Goal: Task Accomplishment & Management: Manage account settings

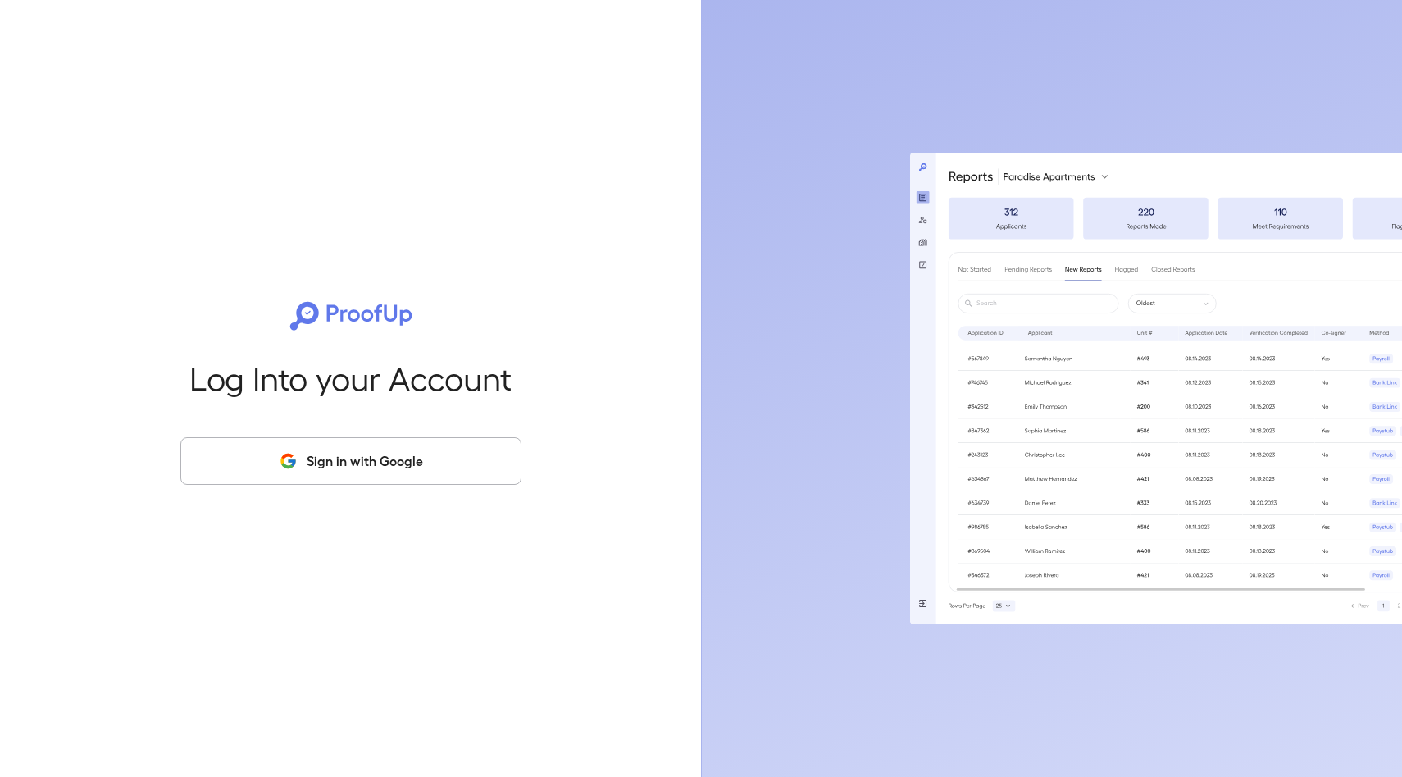
click at [344, 459] on button "Sign in with Google" at bounding box center [350, 461] width 341 height 48
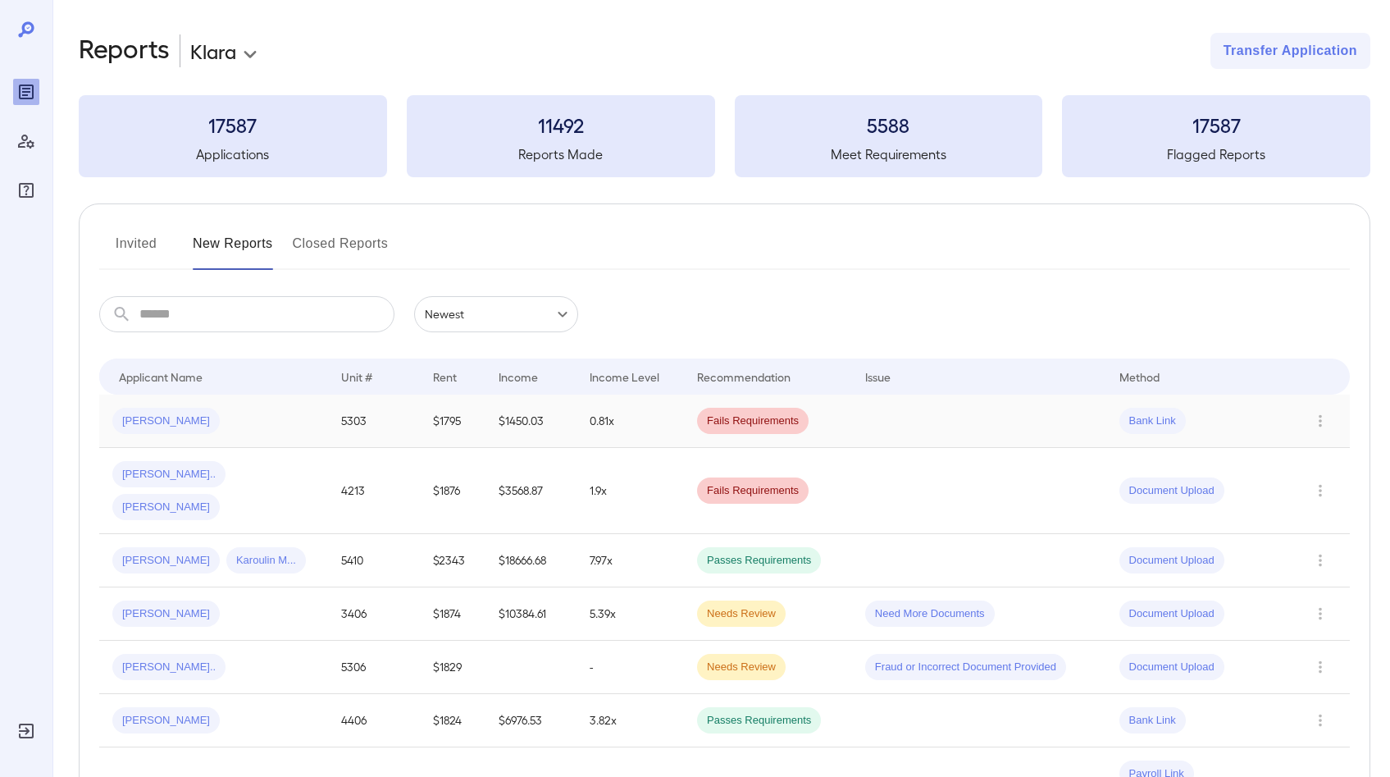
click at [237, 420] on div "[PERSON_NAME]" at bounding box center [213, 421] width 203 height 26
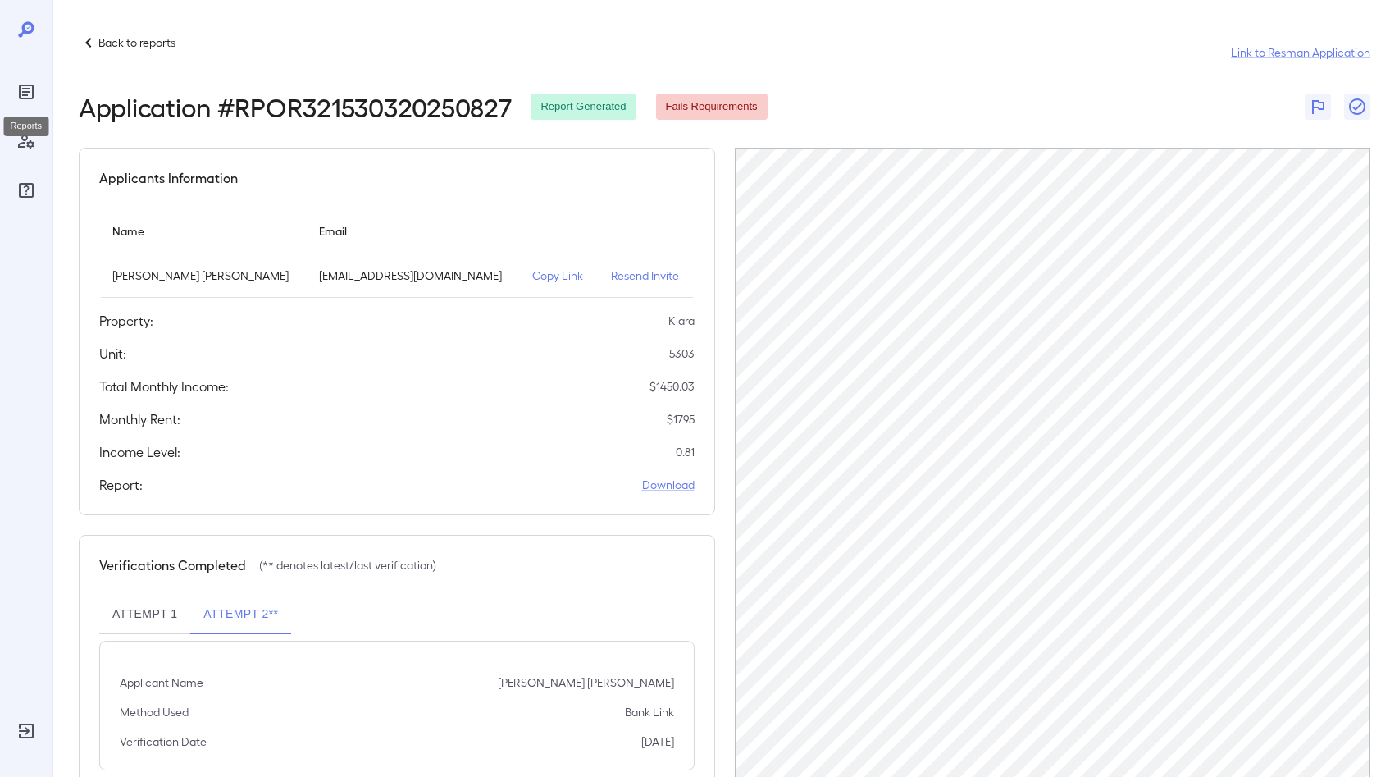
click at [30, 98] on icon "Reports" at bounding box center [26, 91] width 15 height 15
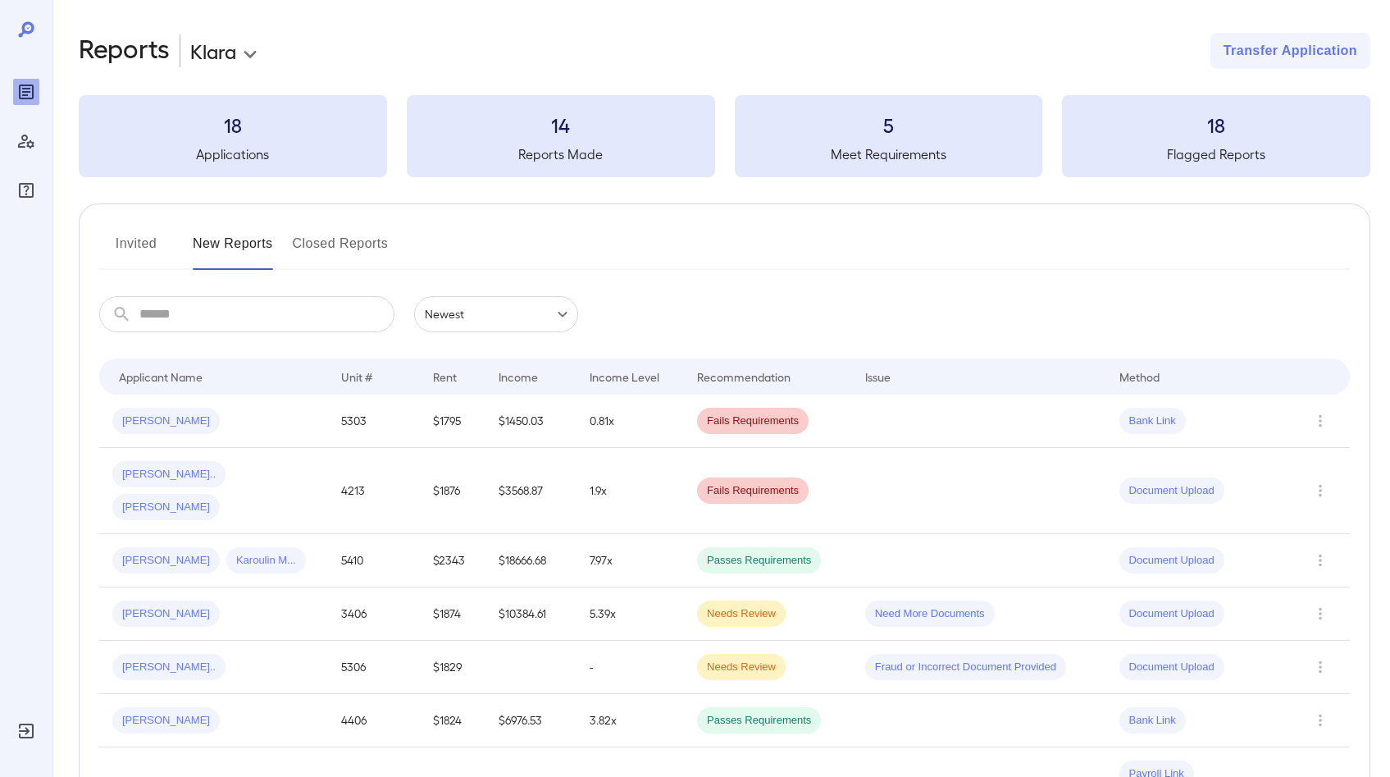
click at [126, 248] on button "Invited" at bounding box center [136, 249] width 74 height 39
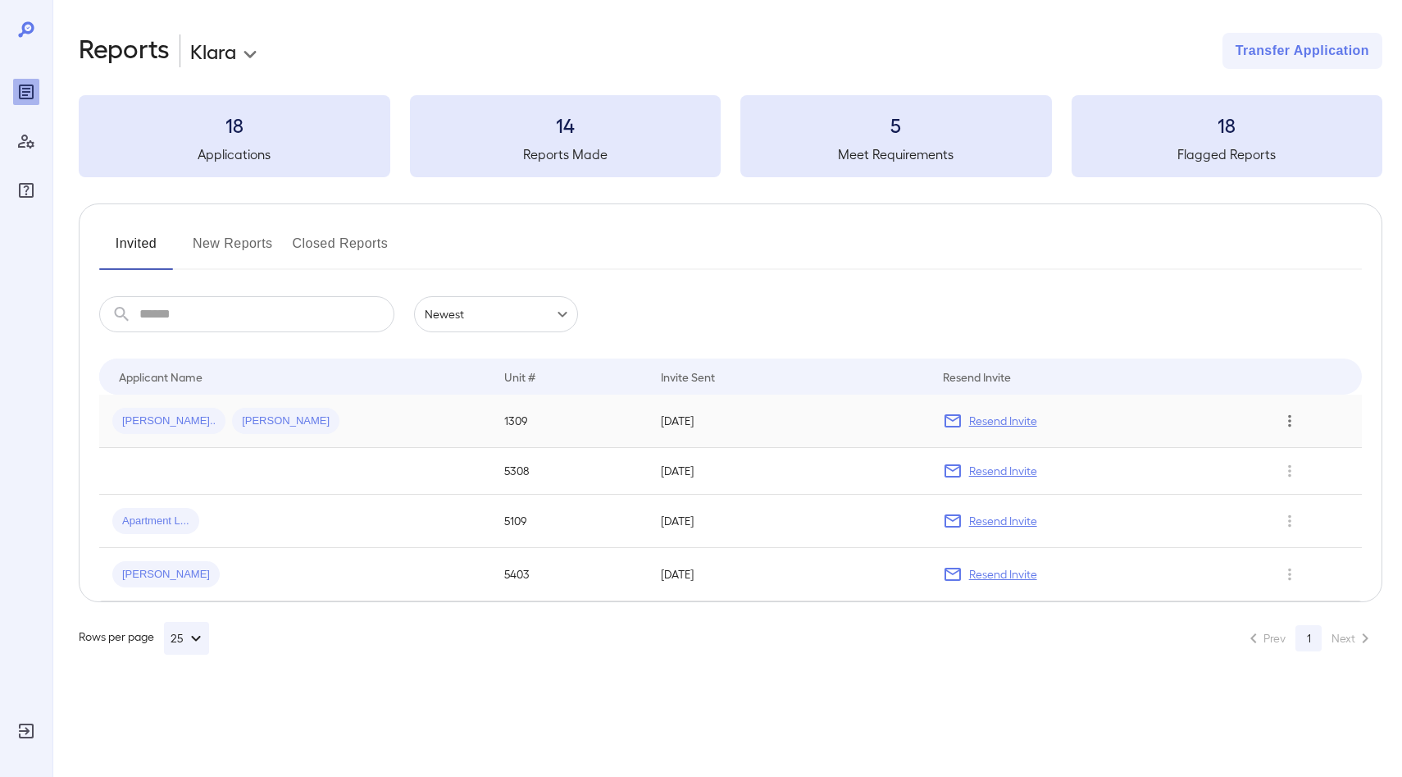
click at [1292, 423] on icon "Row Actions" at bounding box center [1290, 421] width 18 height 20
click at [1273, 447] on li "View Application" at bounding box center [1325, 453] width 130 height 26
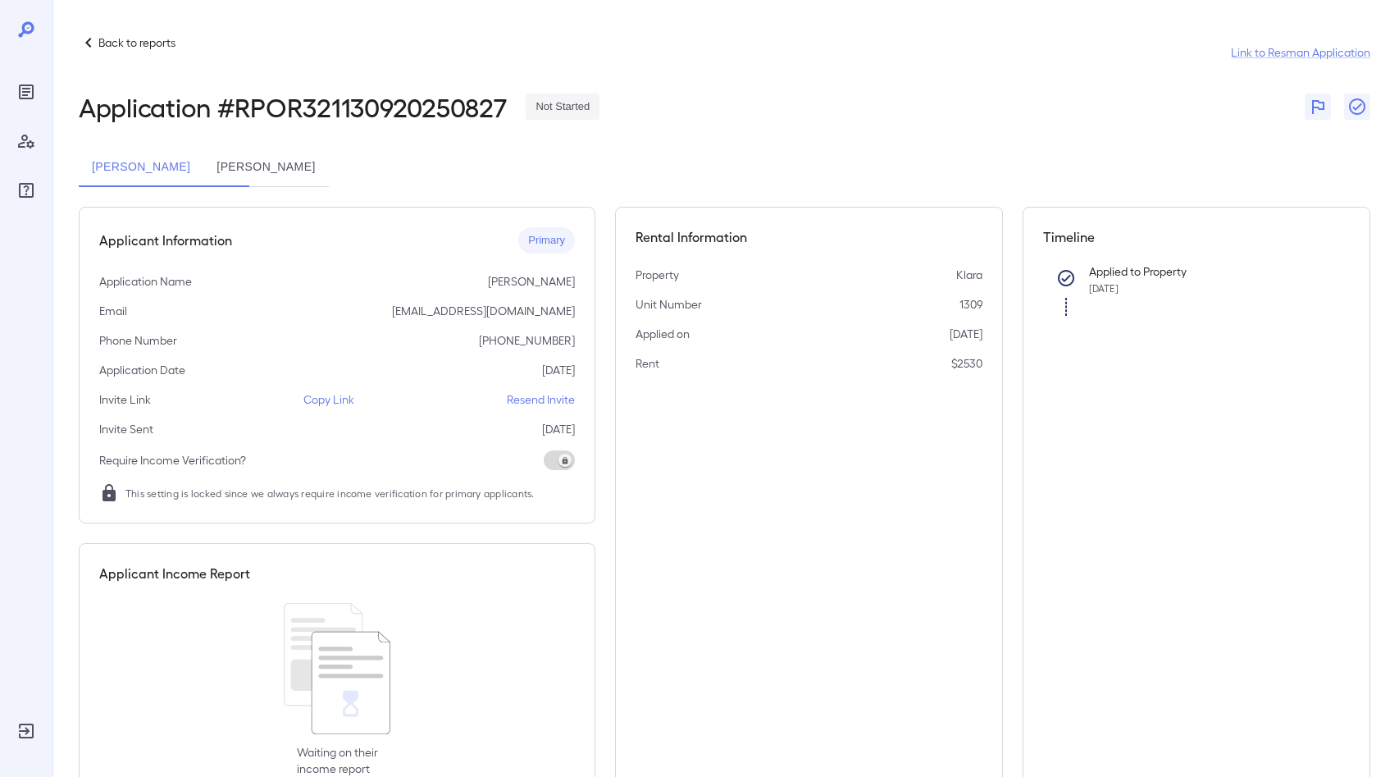
click at [320, 166] on button "[PERSON_NAME]" at bounding box center [265, 167] width 125 height 39
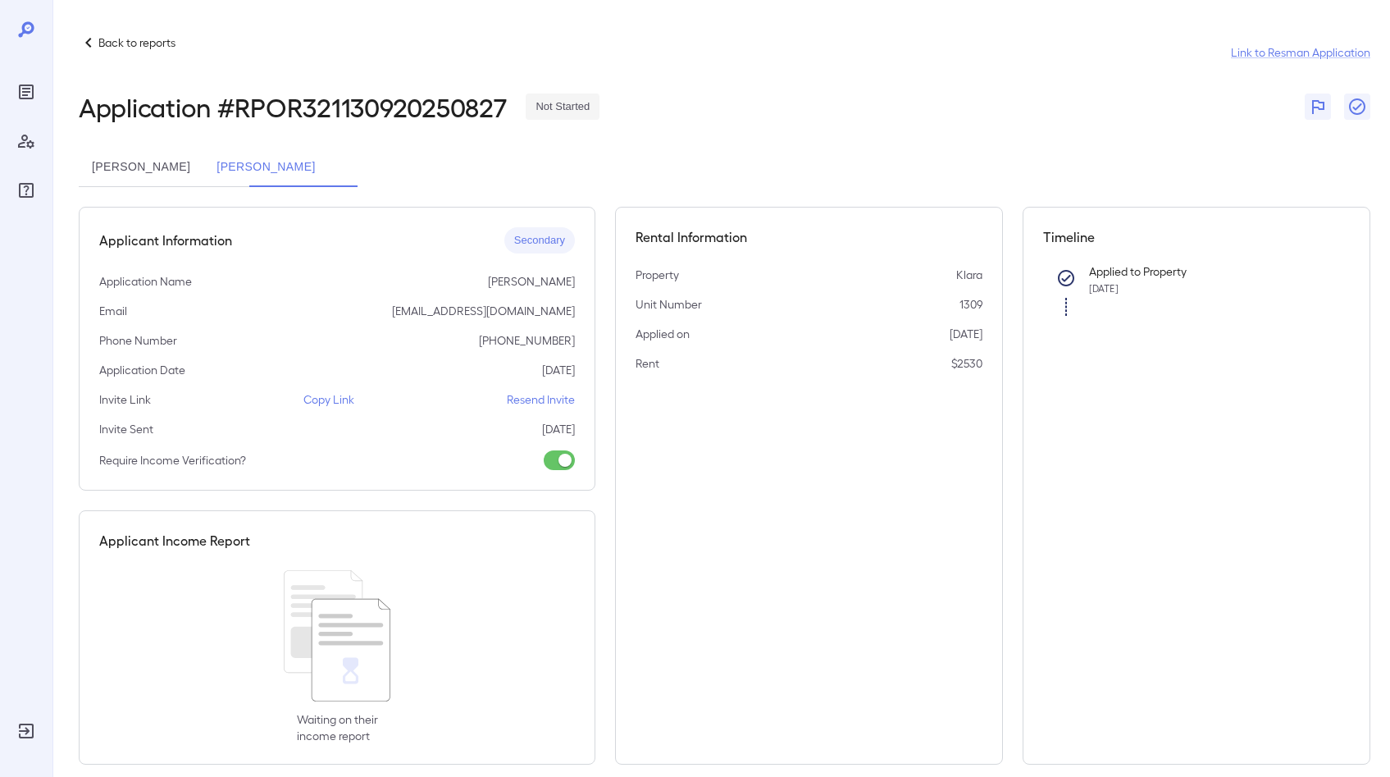
click at [321, 401] on p "Copy Link" at bounding box center [328, 399] width 51 height 16
click at [315, 401] on p "Copy Link" at bounding box center [328, 399] width 51 height 16
click at [335, 409] on div "Applicant Information Secondary Application Name [PERSON_NAME] Email [EMAIL_ADD…" at bounding box center [337, 349] width 517 height 284
click at [332, 407] on p "Copy Link" at bounding box center [328, 399] width 51 height 16
click at [331, 404] on p "Copy Link" at bounding box center [328, 399] width 51 height 16
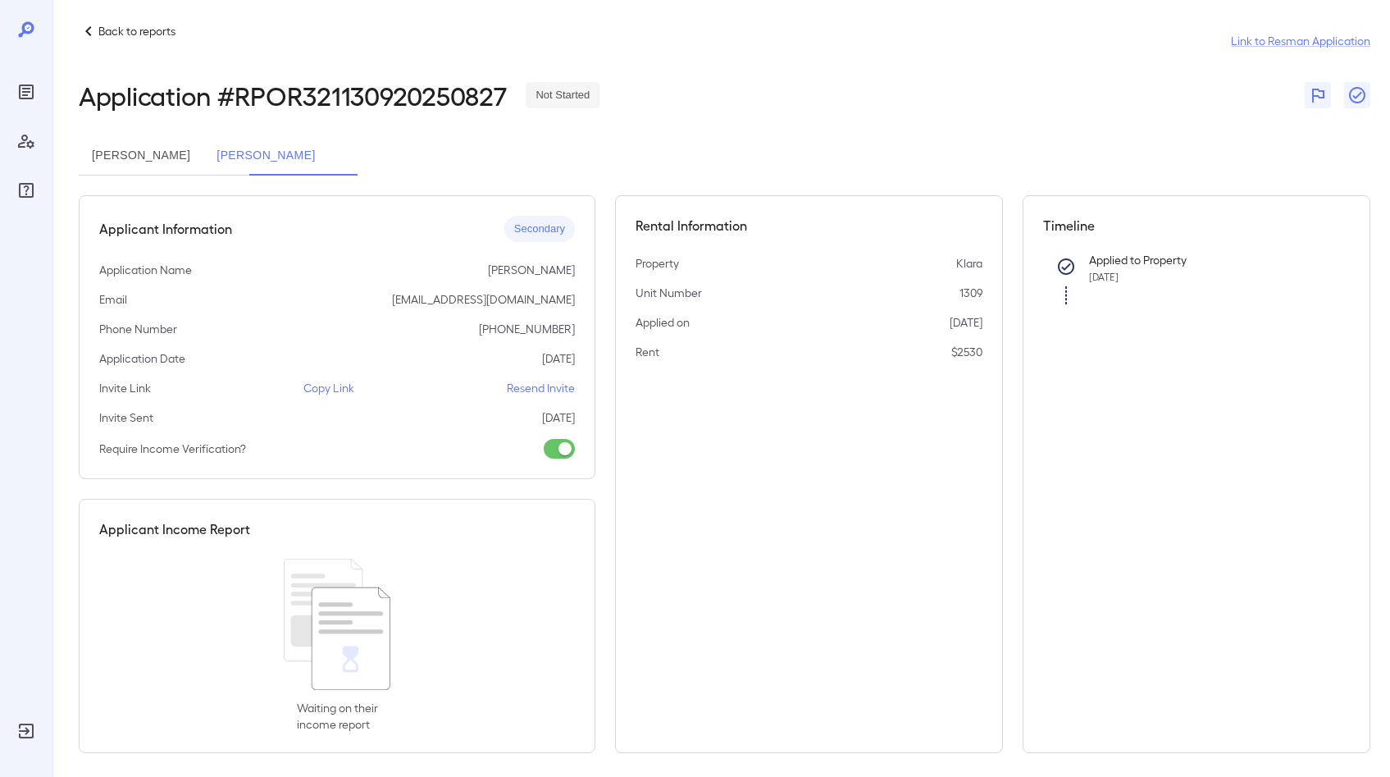
scroll to position [21, 0]
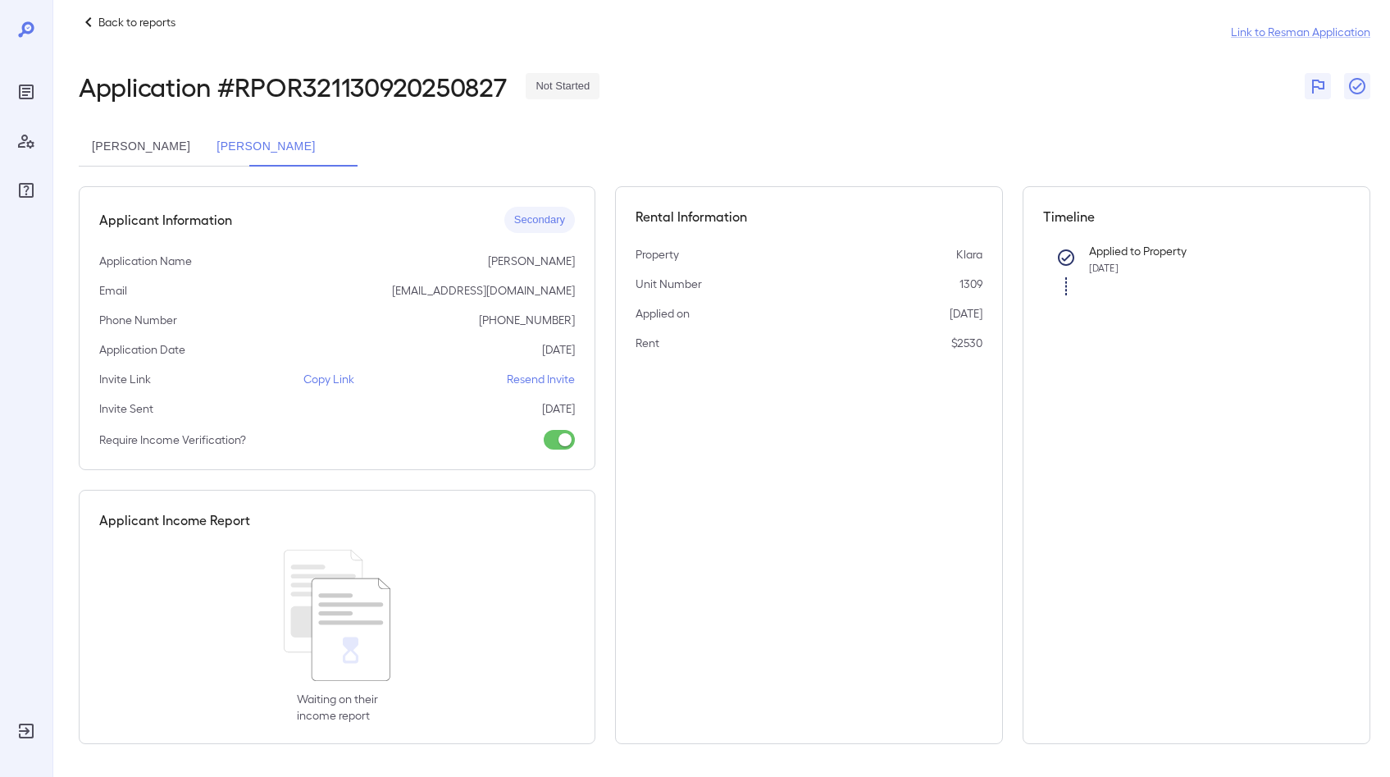
click at [323, 385] on p "Copy Link" at bounding box center [328, 379] width 51 height 16
click at [323, 384] on p "Copy Link" at bounding box center [328, 379] width 51 height 16
click at [52, 745] on div "Link Copied" at bounding box center [77, 737] width 115 height 39
click at [20, 42] on div at bounding box center [26, 112] width 26 height 184
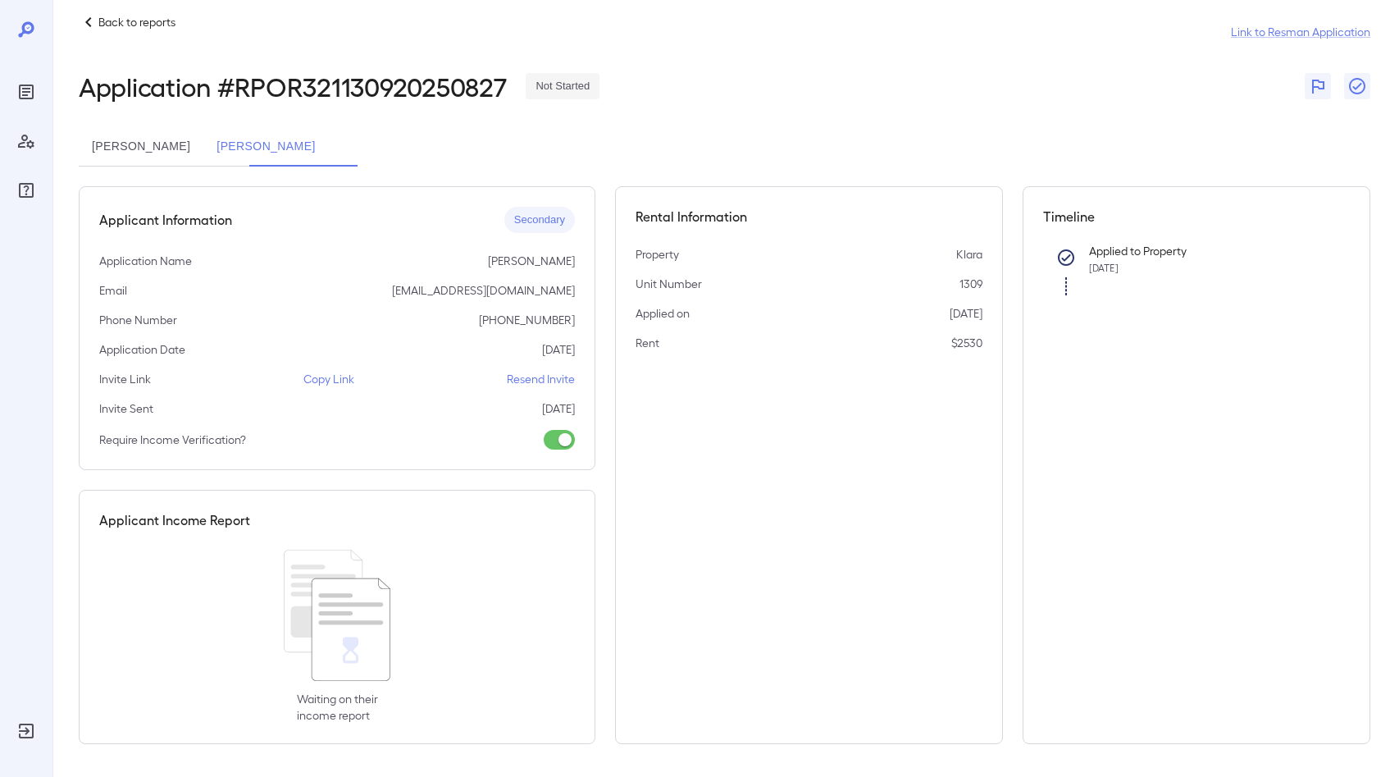
click at [15, 10] on div at bounding box center [26, 388] width 52 height 777
click at [18, 39] on icon at bounding box center [26, 30] width 20 height 20
click at [30, 89] on icon "Reports" at bounding box center [26, 92] width 20 height 20
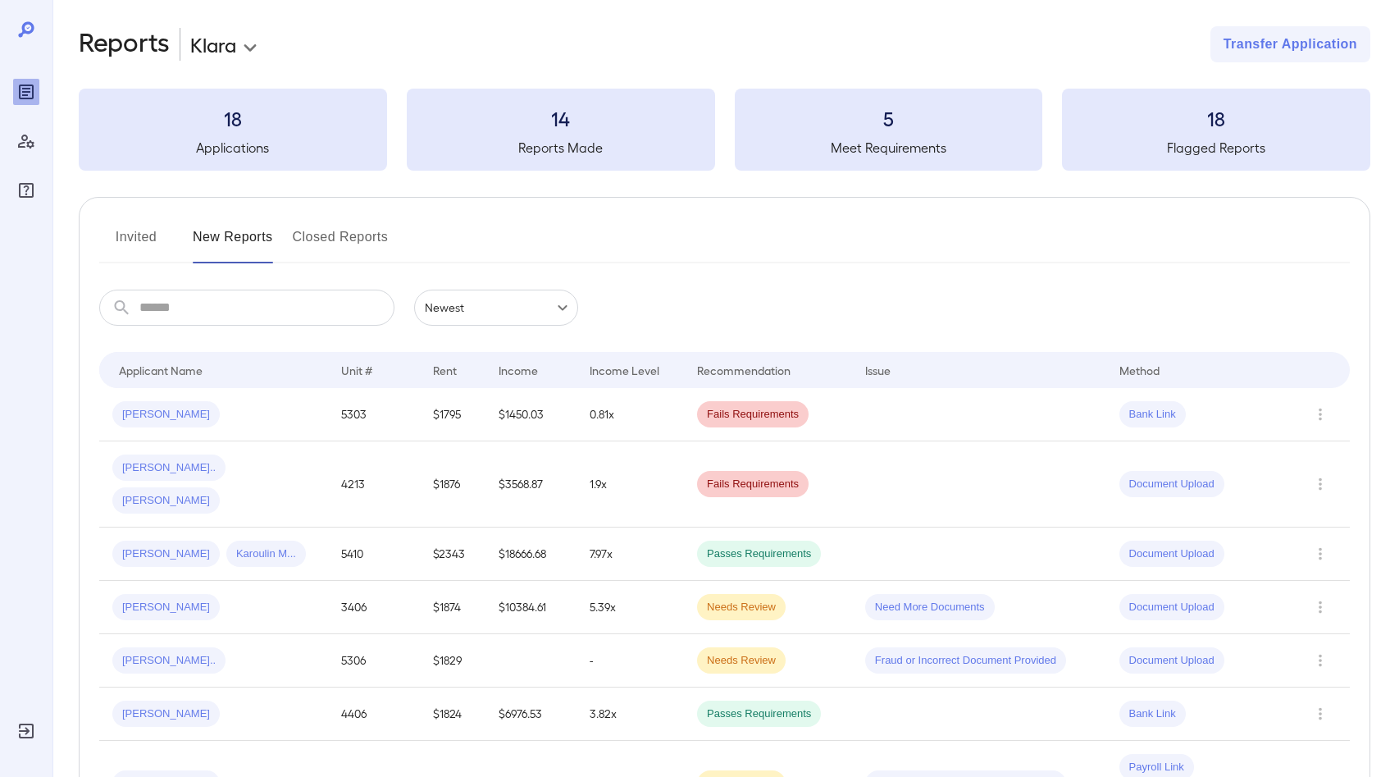
click at [133, 235] on button "Invited" at bounding box center [136, 243] width 74 height 39
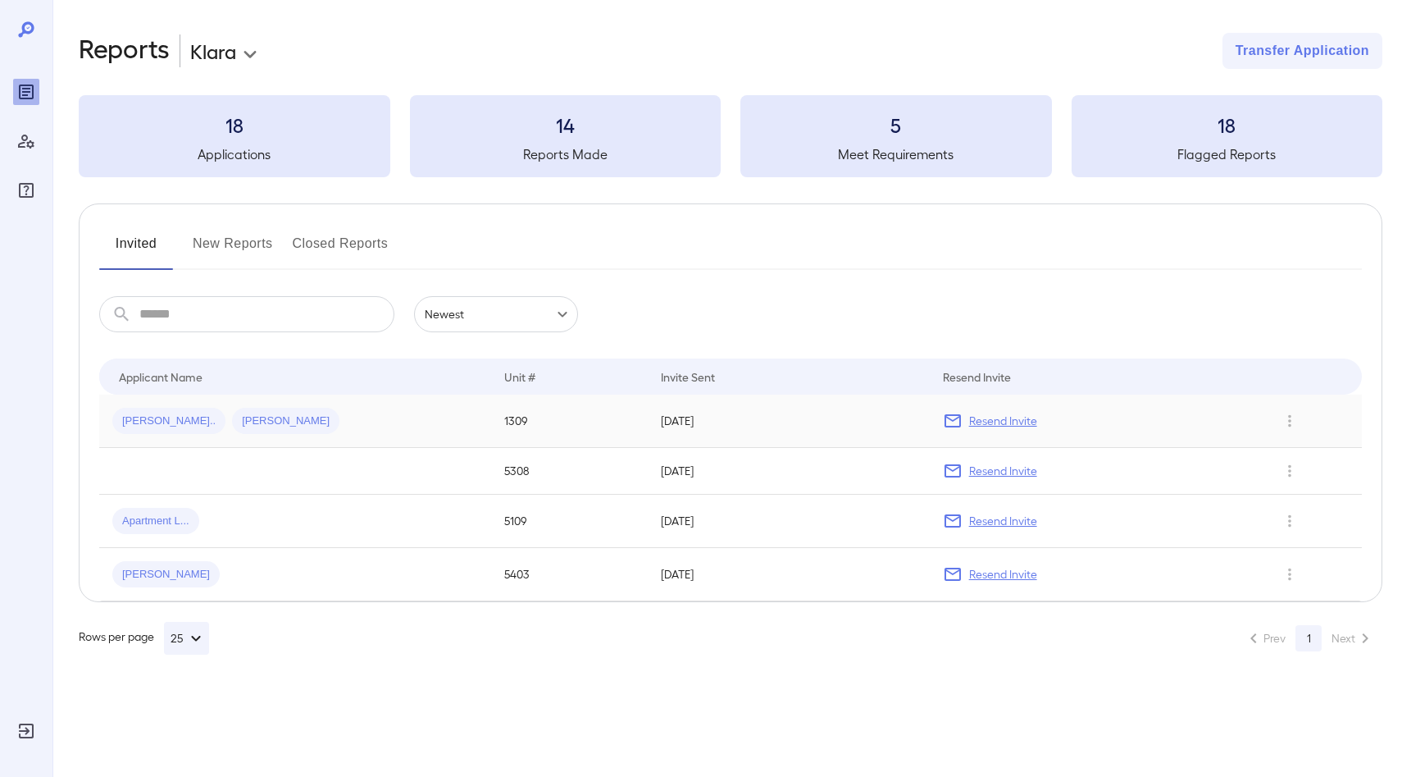
click at [1219, 435] on td "Resend Invite" at bounding box center [1094, 420] width 329 height 53
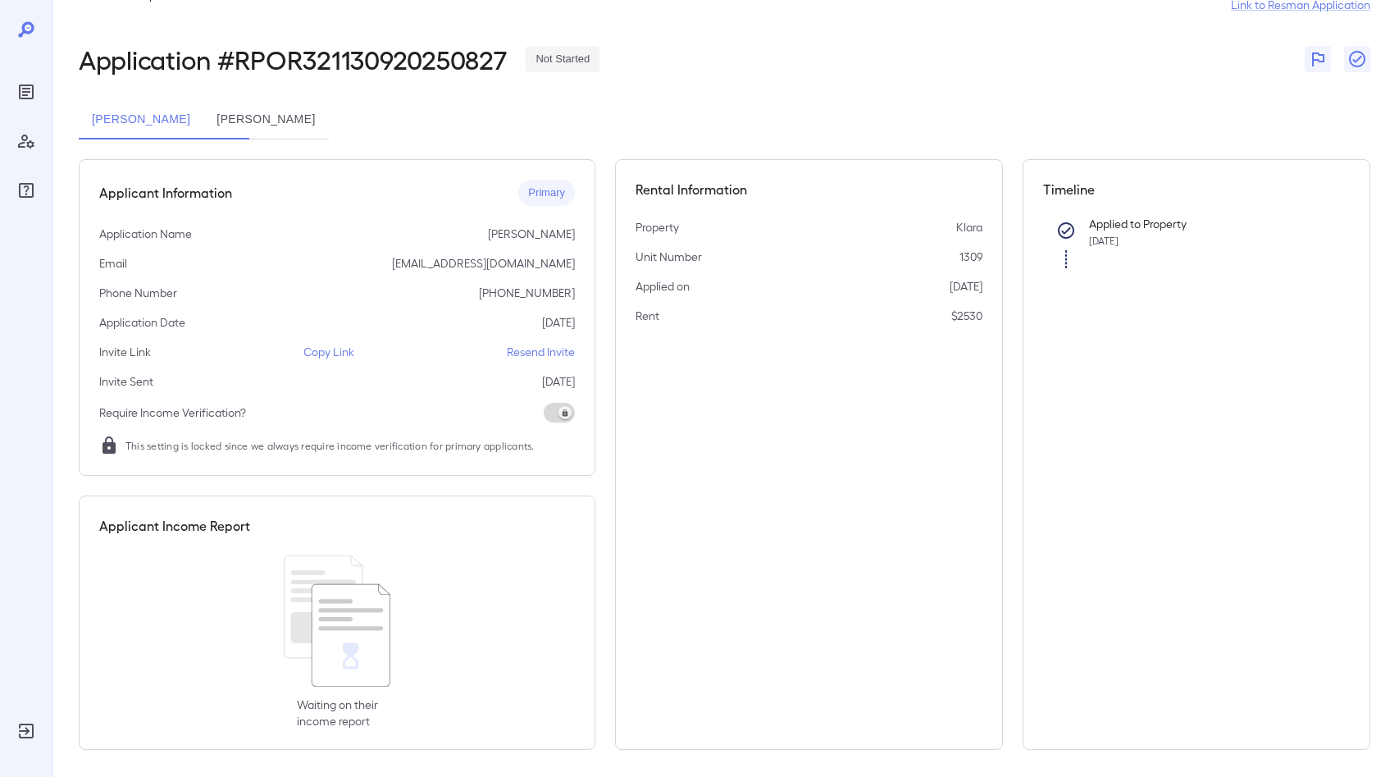
scroll to position [53, 0]
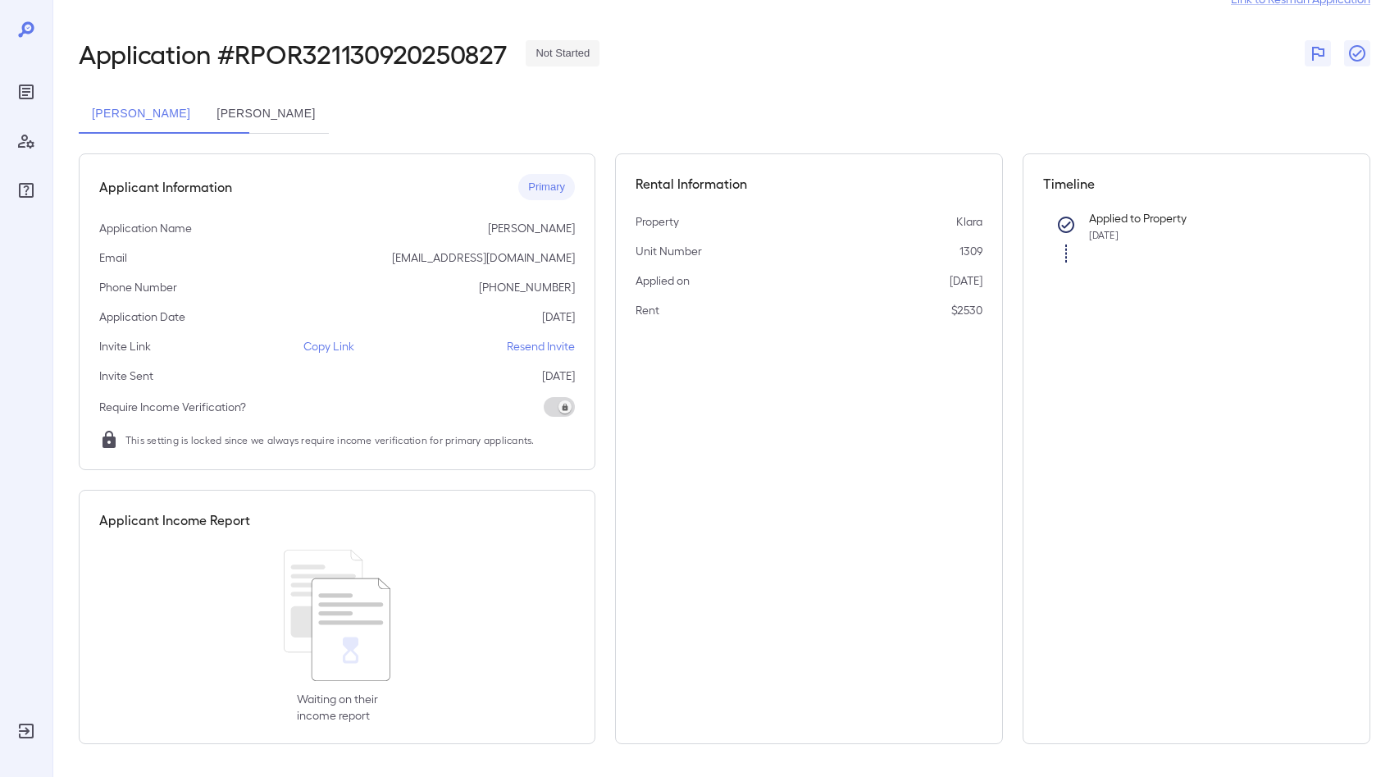
click at [320, 103] on button "[PERSON_NAME]" at bounding box center [265, 113] width 125 height 39
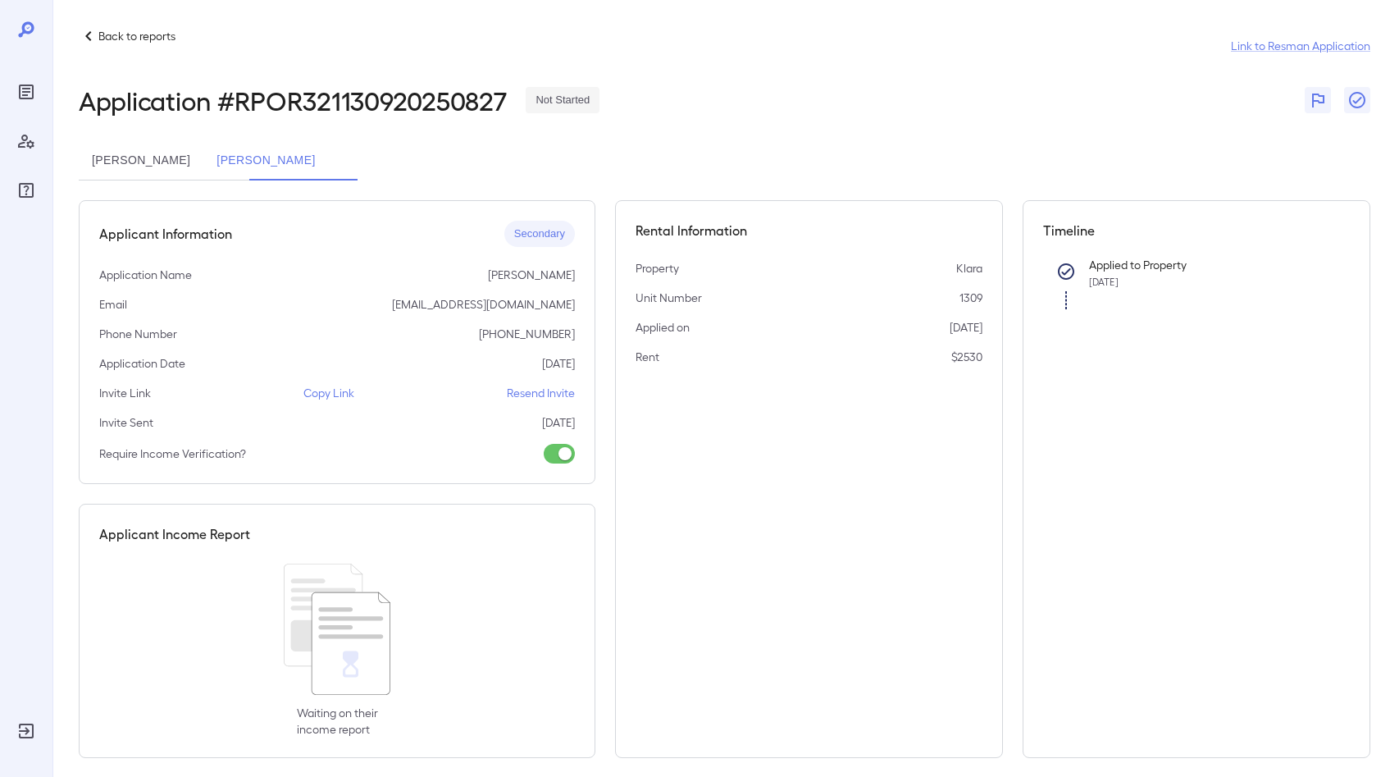
scroll to position [0, 0]
